Goal: Task Accomplishment & Management: Use online tool/utility

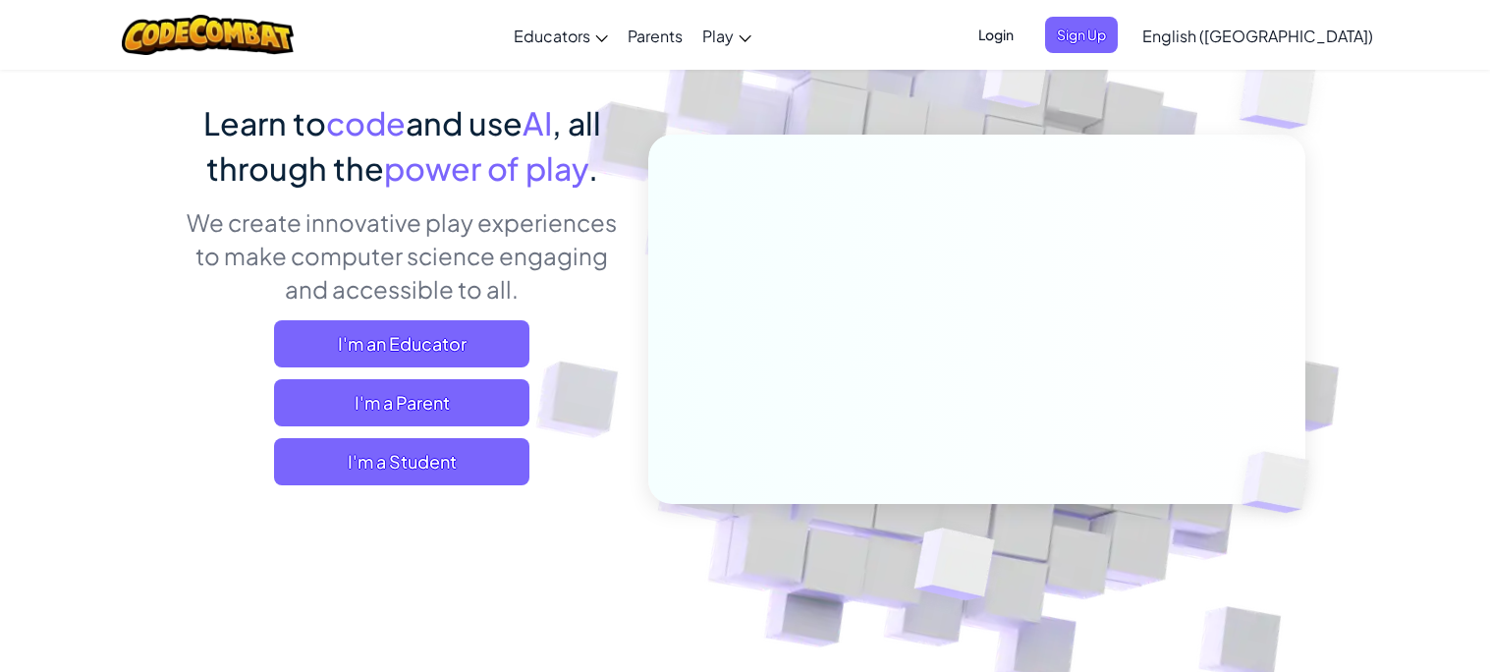
scroll to position [131, 0]
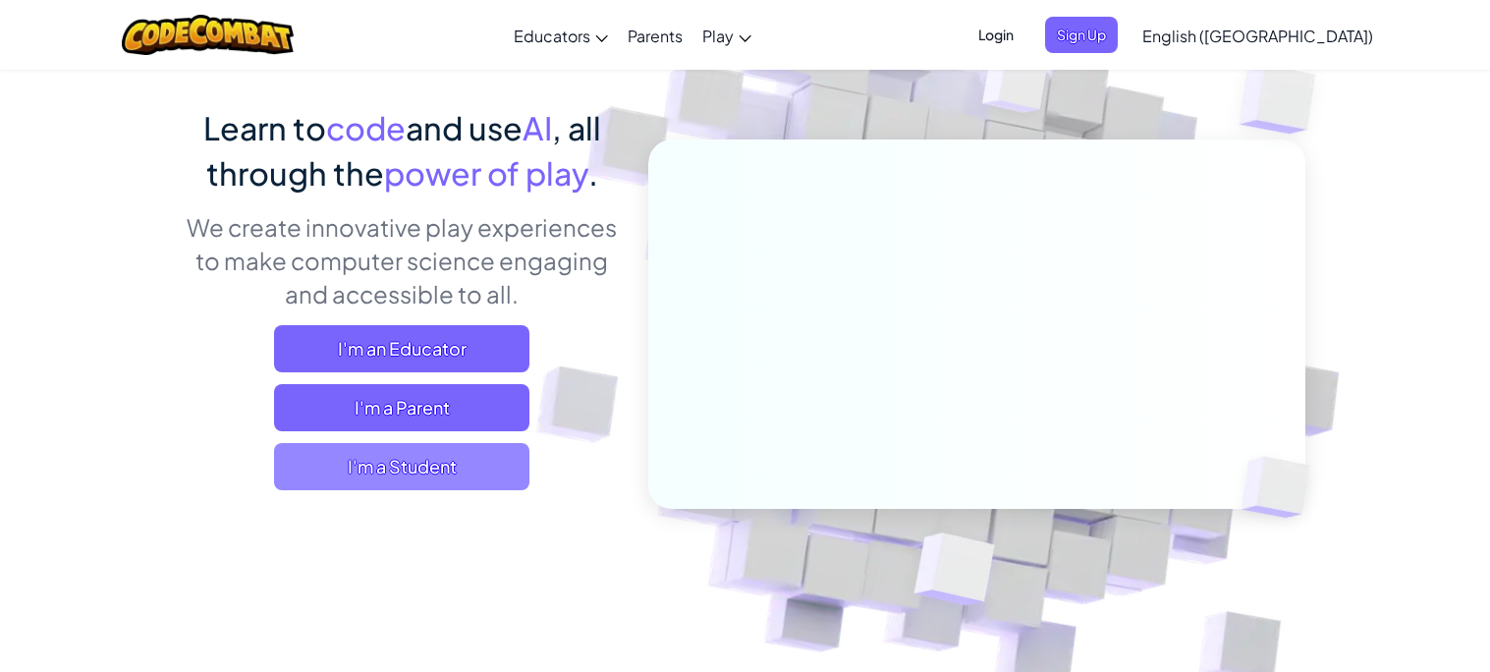
click at [403, 456] on span "I'm a Student" at bounding box center [401, 466] width 255 height 47
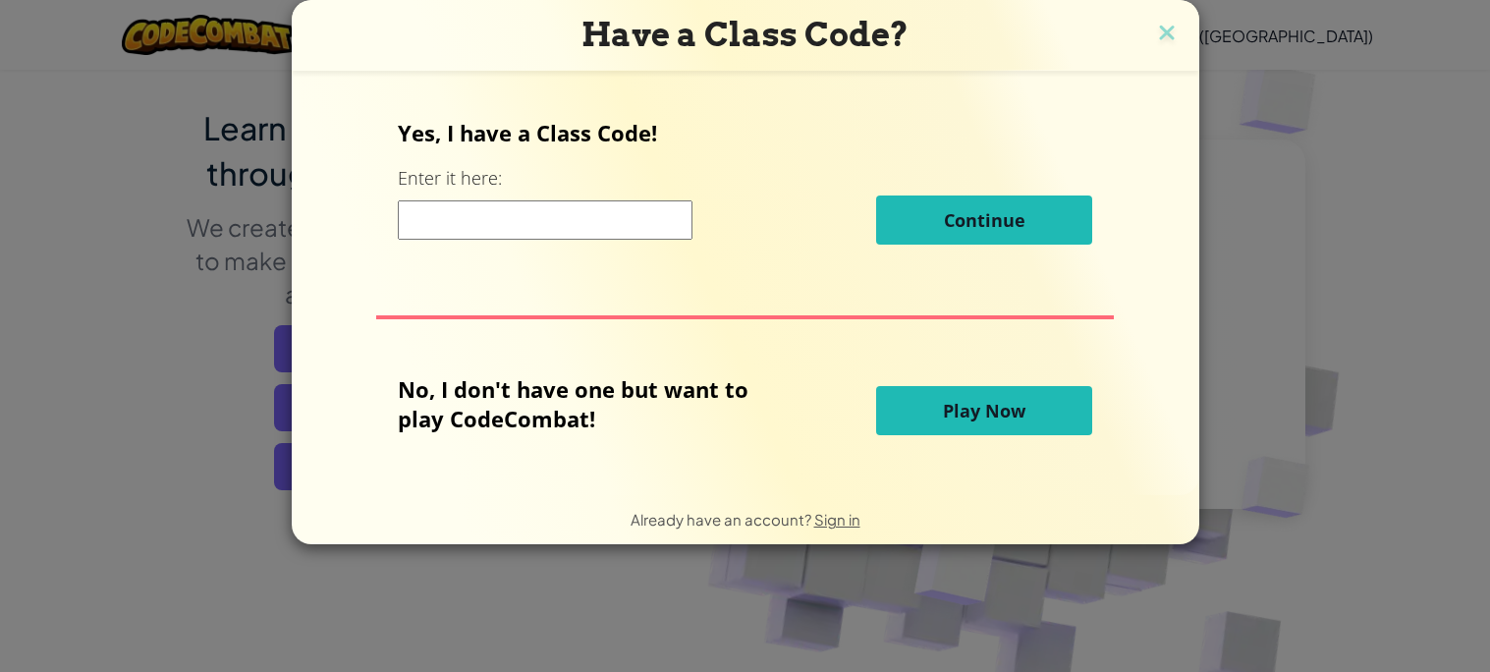
click at [961, 406] on span "Play Now" at bounding box center [984, 411] width 82 height 24
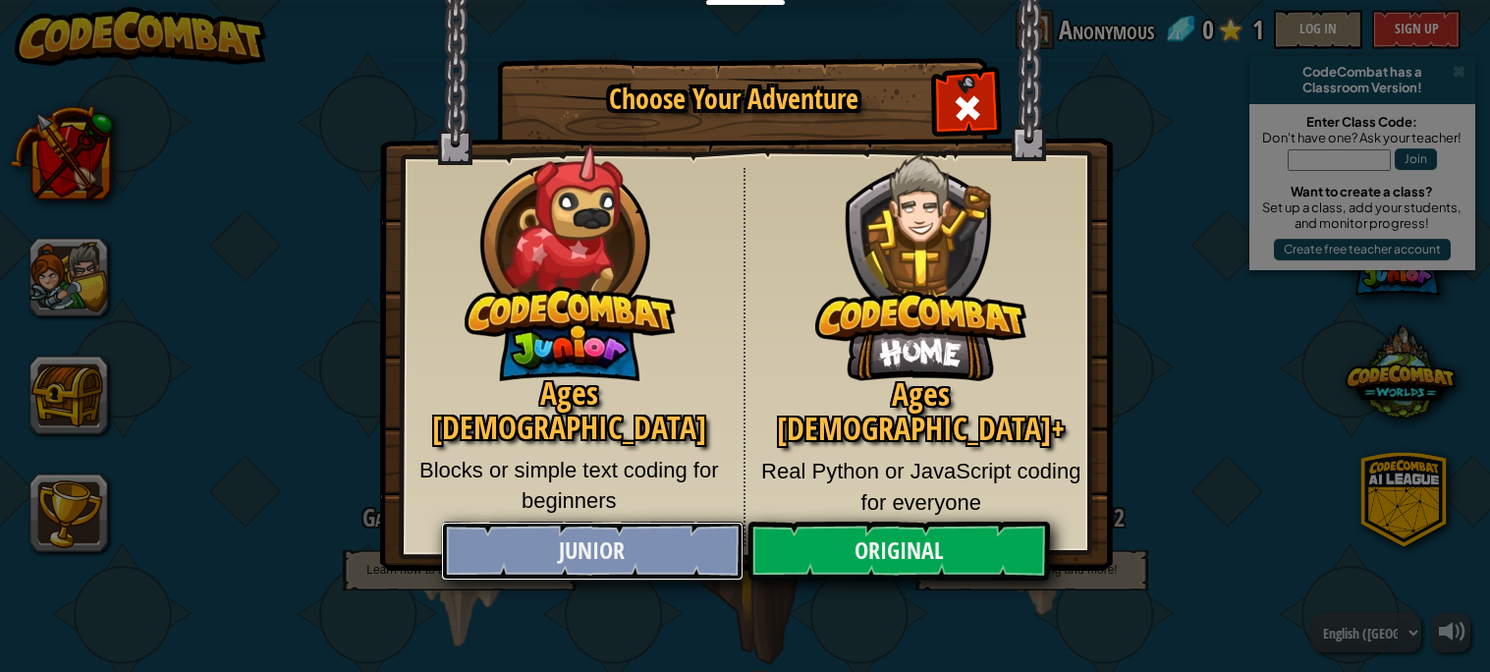
click at [680, 559] on link "Junior" at bounding box center [592, 550] width 302 height 59
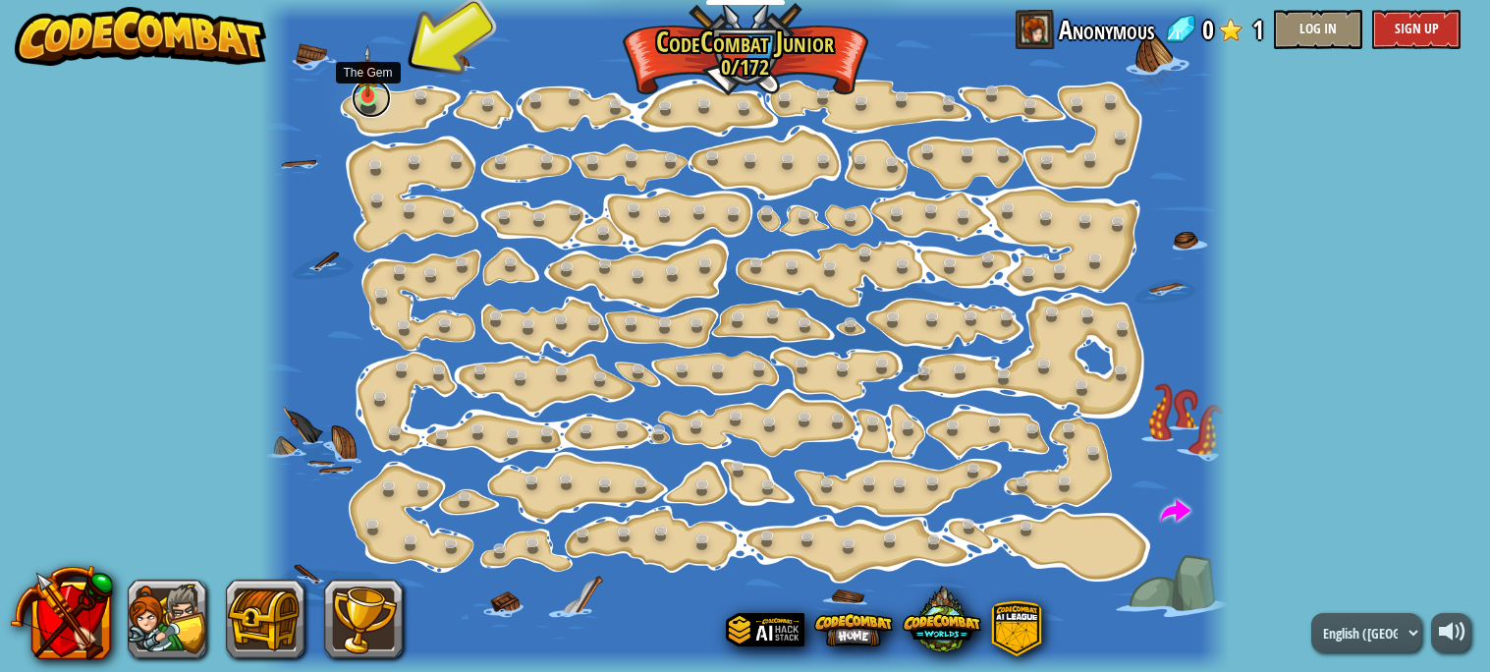
click at [368, 102] on link at bounding box center [371, 98] width 39 height 39
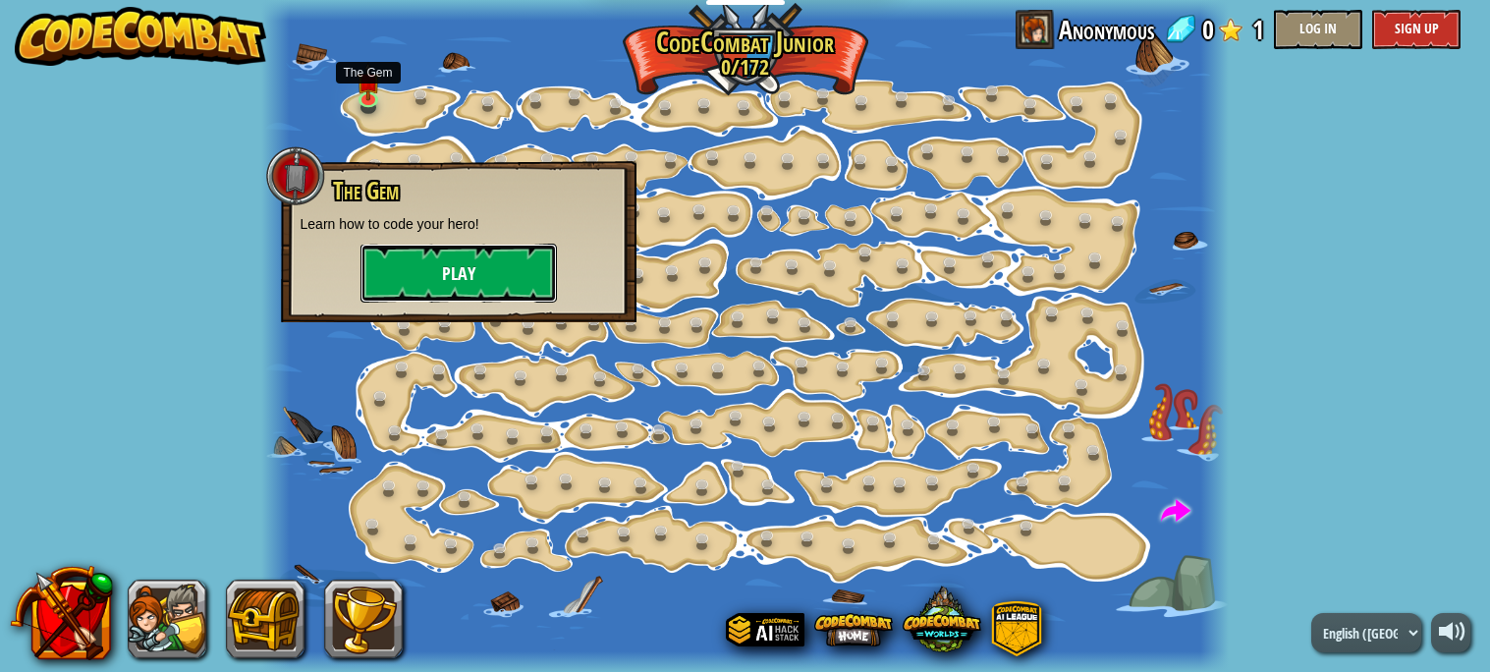
click at [393, 250] on button "Play" at bounding box center [458, 273] width 196 height 59
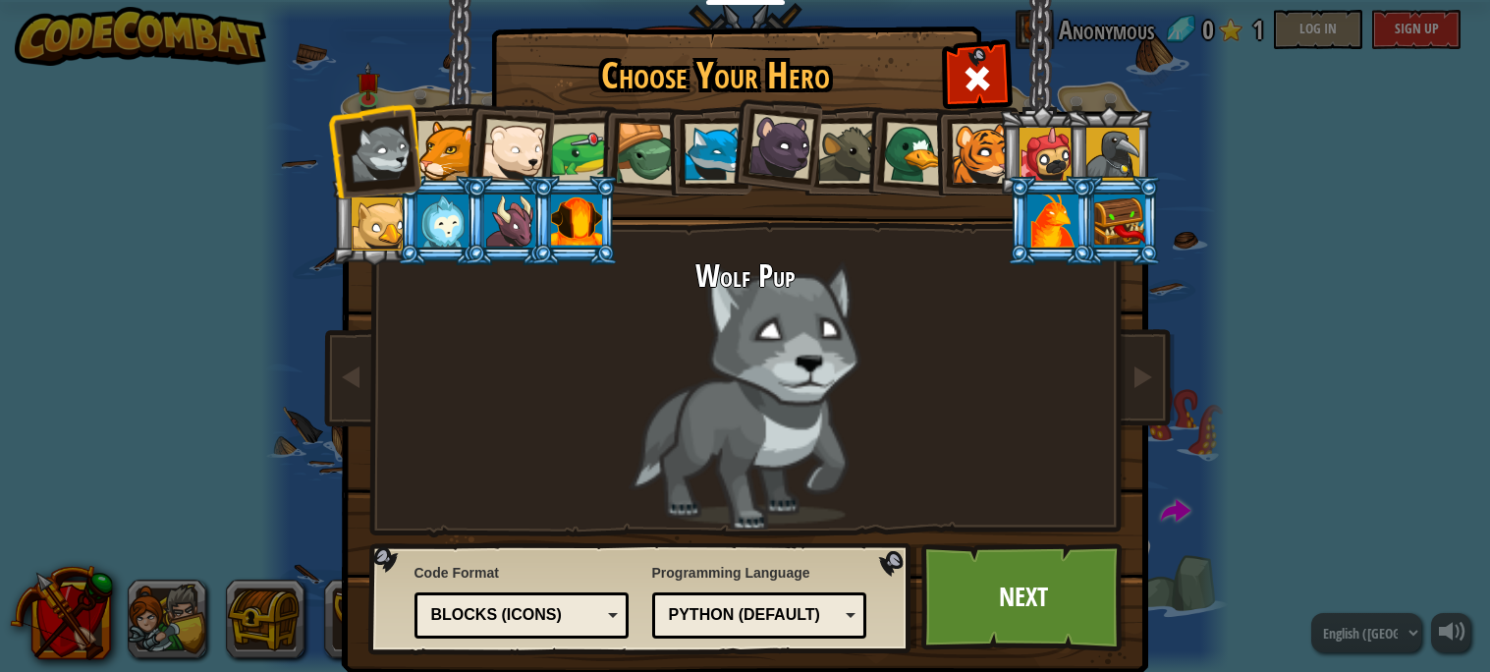
click at [915, 186] on li at bounding box center [907, 150] width 94 height 95
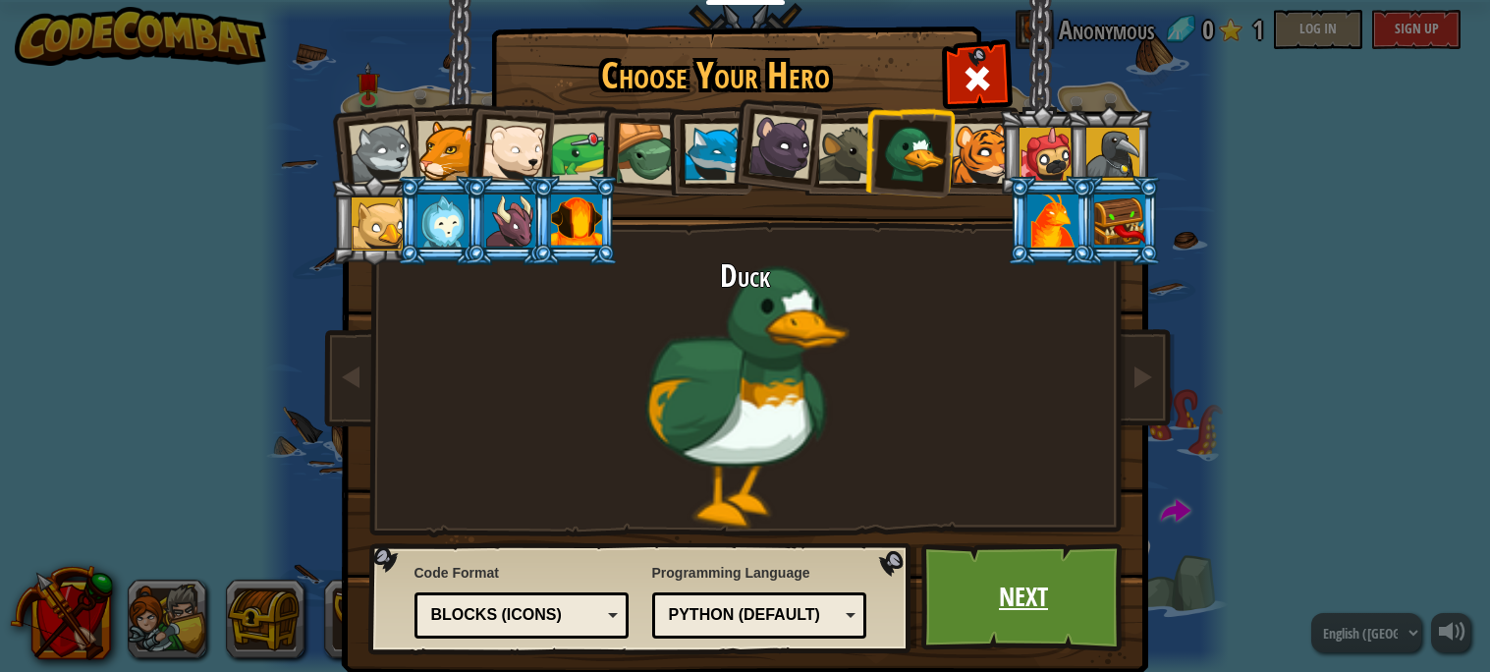
click at [1015, 602] on link "Next" at bounding box center [1023, 597] width 205 height 108
